Goal: Information Seeking & Learning: Learn about a topic

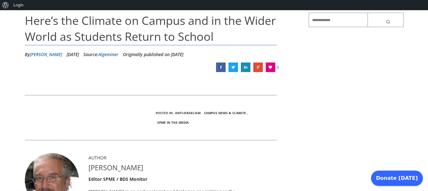
scroll to position [25, 0]
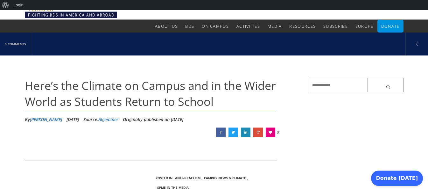
click at [99, 84] on span "Here’s the Climate on Campus and in the Wider World as Students Return to School" at bounding box center [150, 93] width 251 height 31
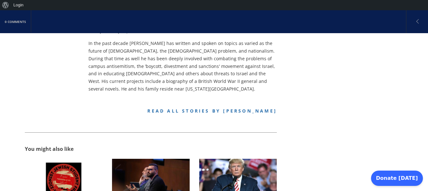
scroll to position [369, 0]
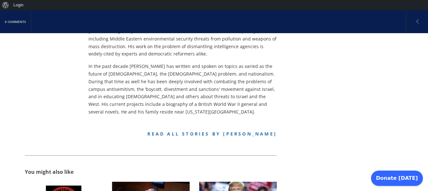
scroll to position [344, 0]
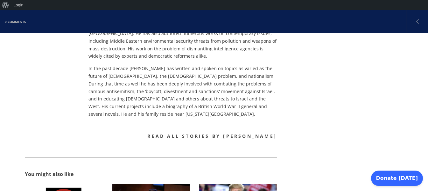
click at [217, 133] on link "Read all stories by [PERSON_NAME]" at bounding box center [211, 136] width 129 height 6
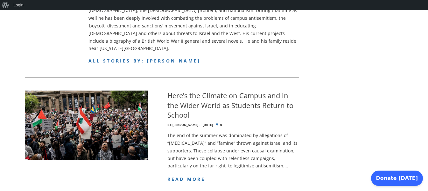
scroll to position [286, 0]
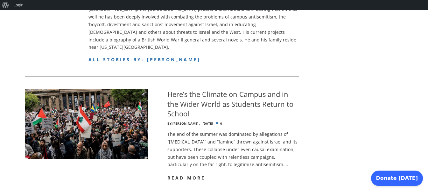
click at [179, 174] on span "read more" at bounding box center [186, 177] width 38 height 6
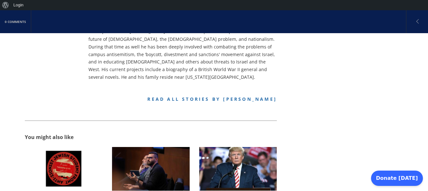
scroll to position [382, 0]
